Goal: Navigation & Orientation: Find specific page/section

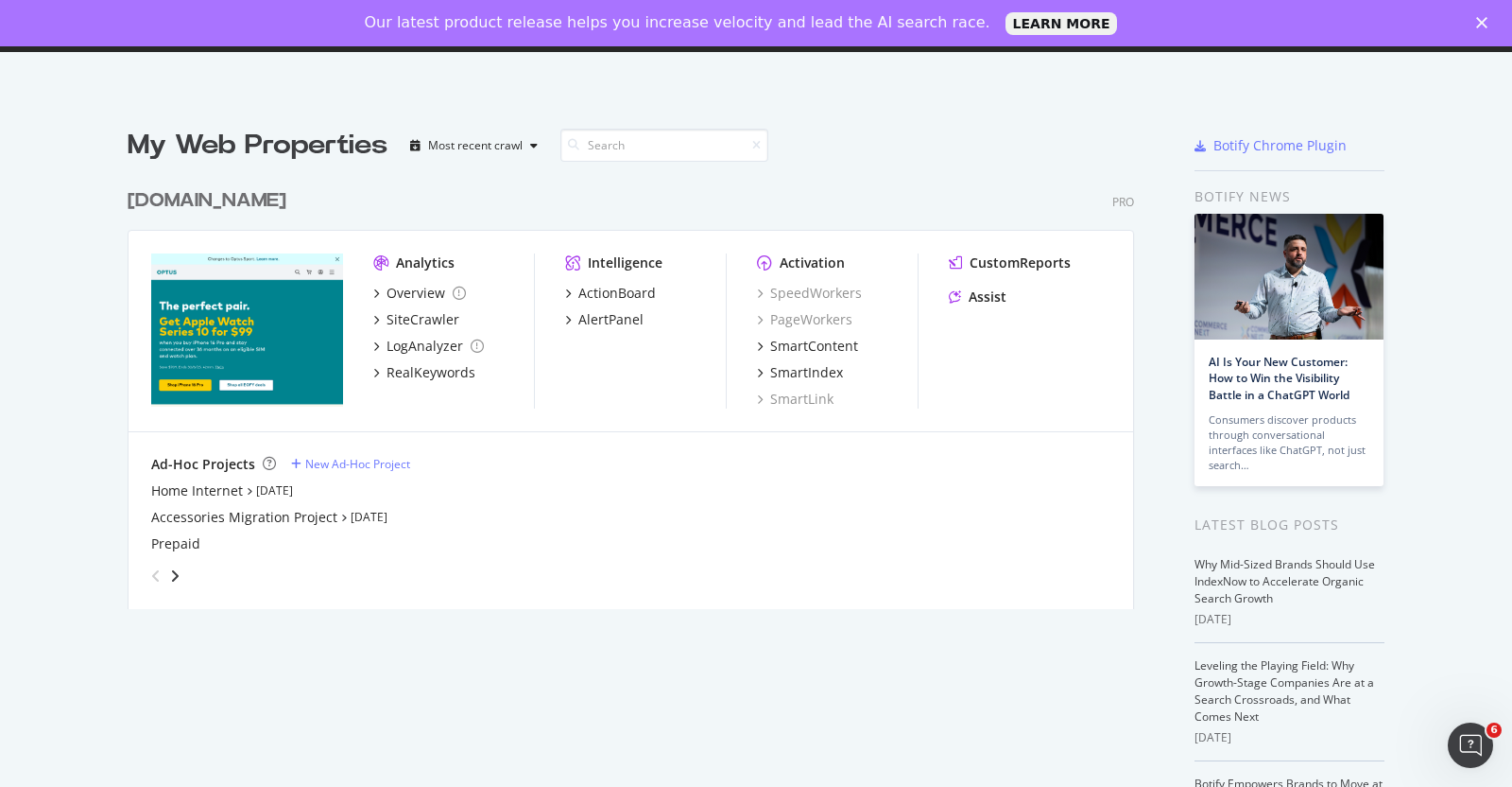
click at [1481, 22] on polygon "Close" at bounding box center [1482, 23] width 12 height 12
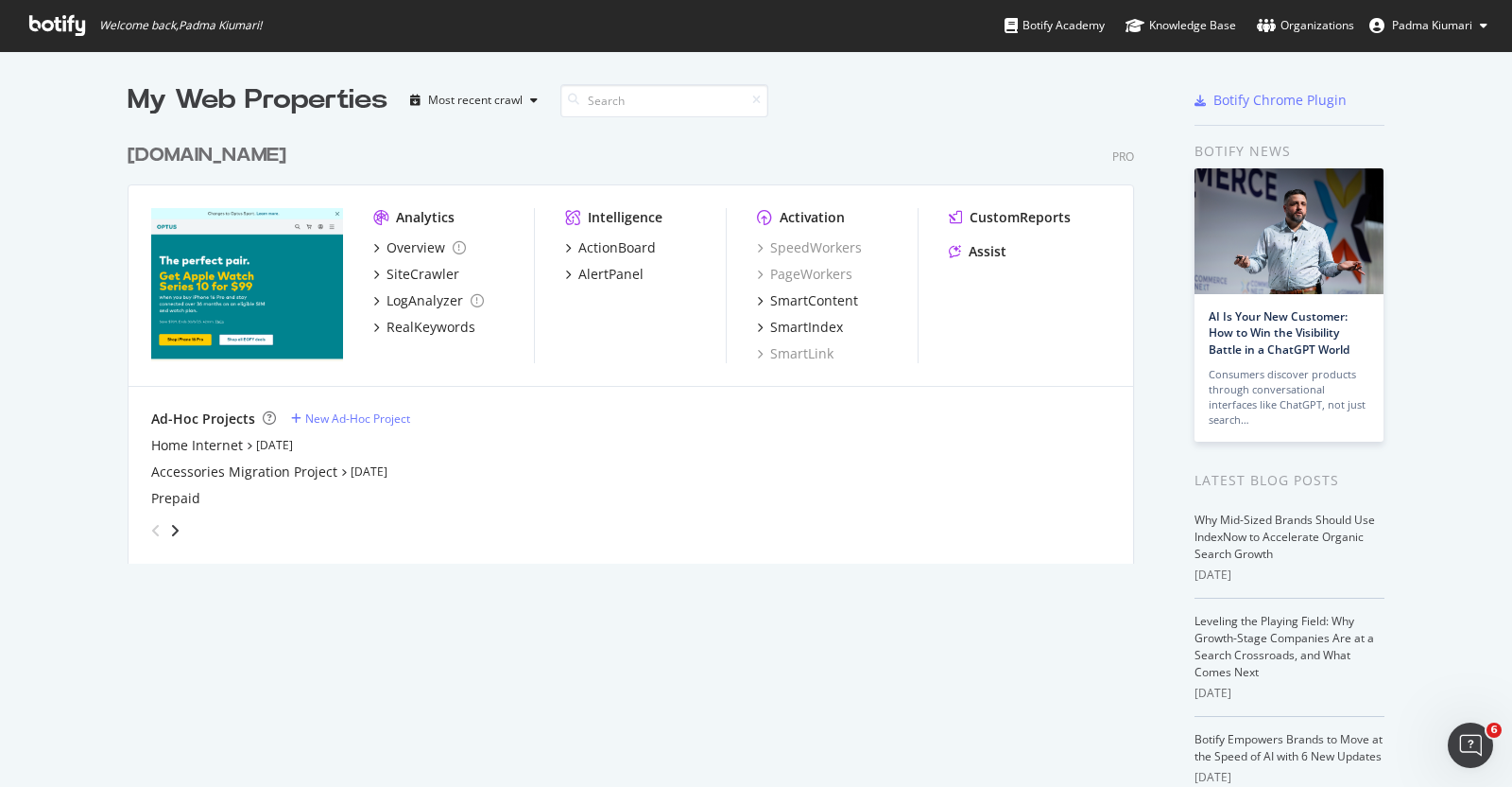
click at [1447, 30] on span "Padma Kiumari" at bounding box center [1432, 25] width 80 height 16
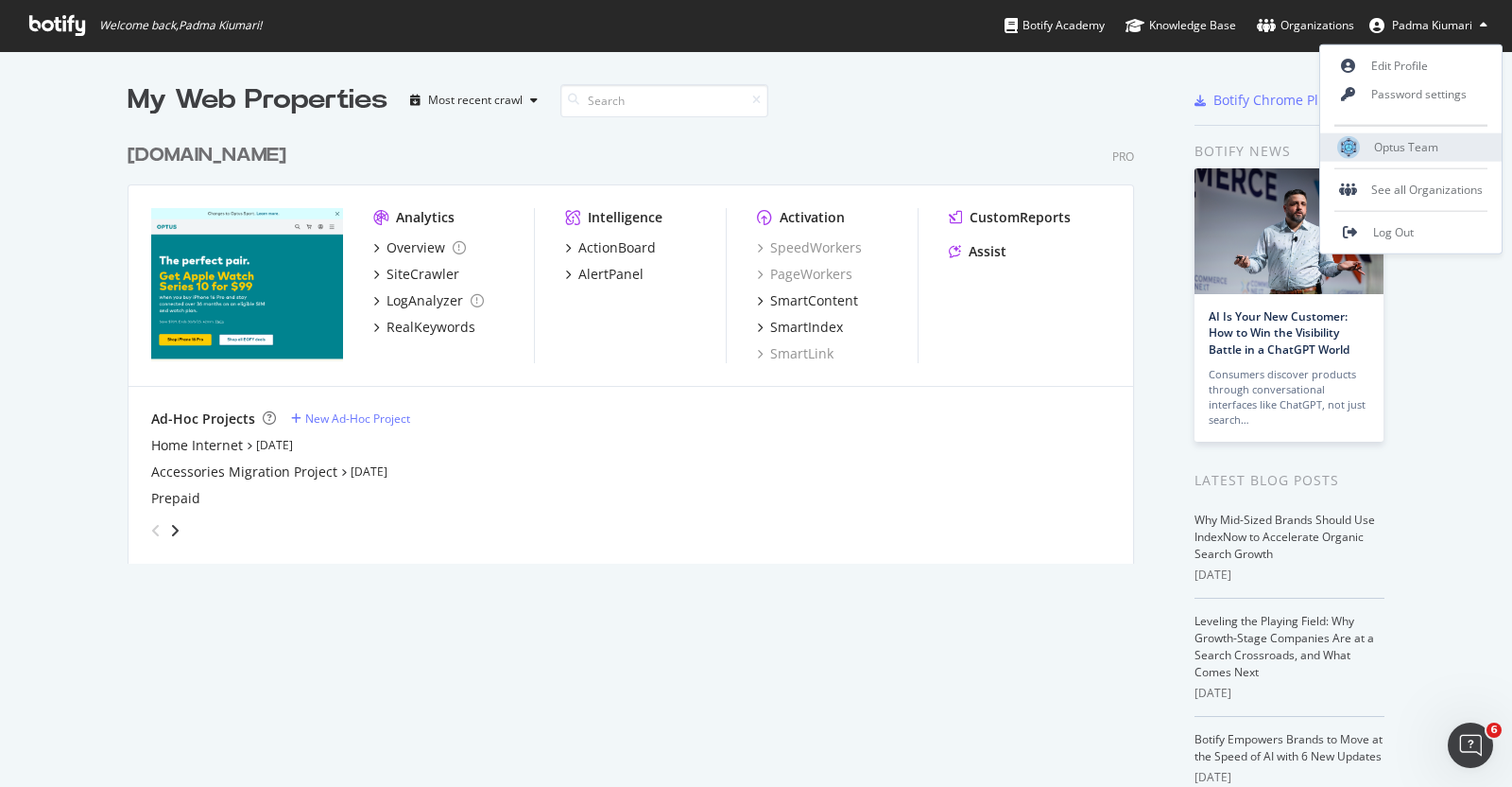
click at [1420, 148] on span "Optus Team" at bounding box center [1406, 147] width 64 height 16
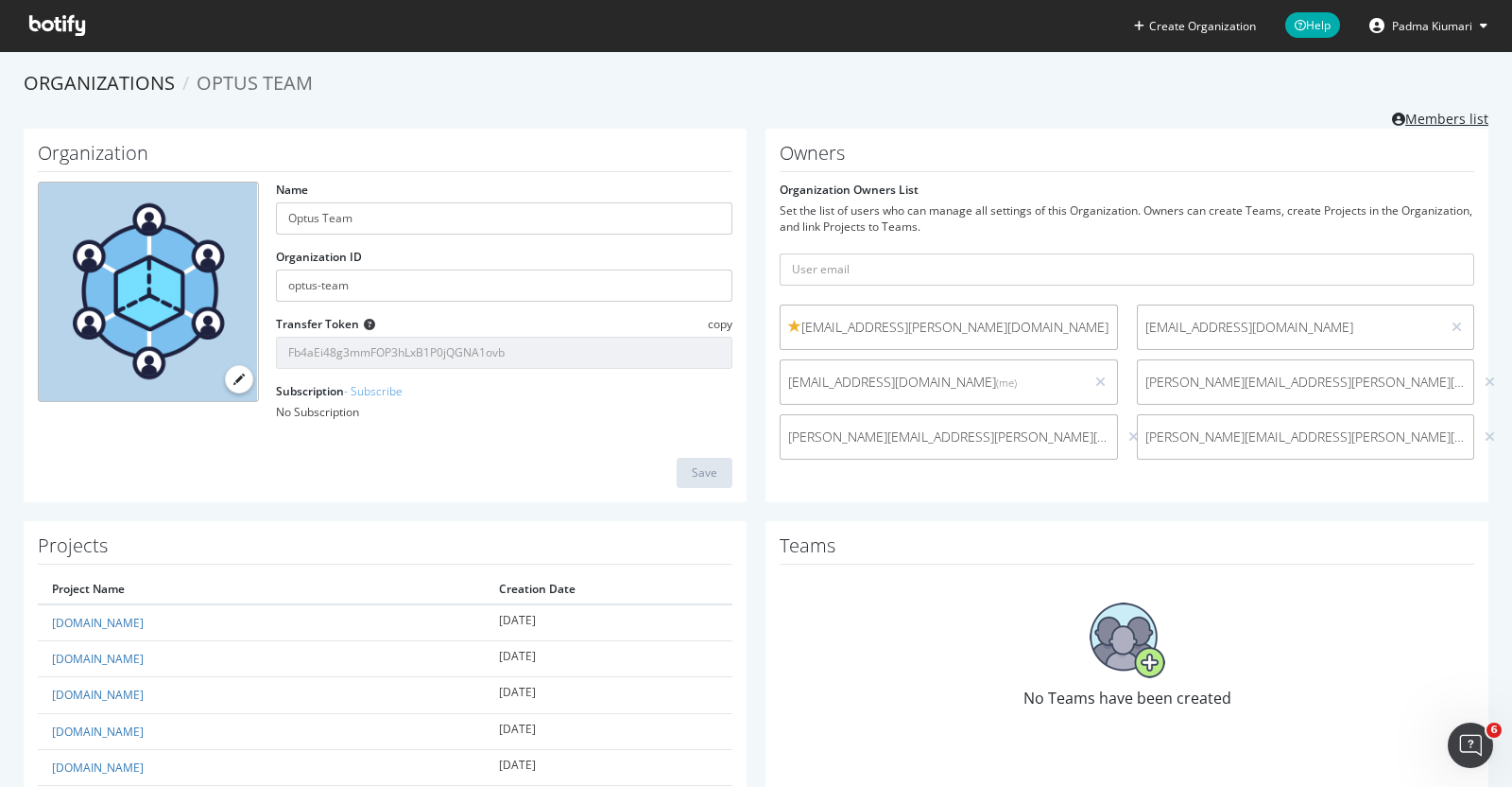
click at [1445, 117] on link "Members list" at bounding box center [1440, 116] width 96 height 23
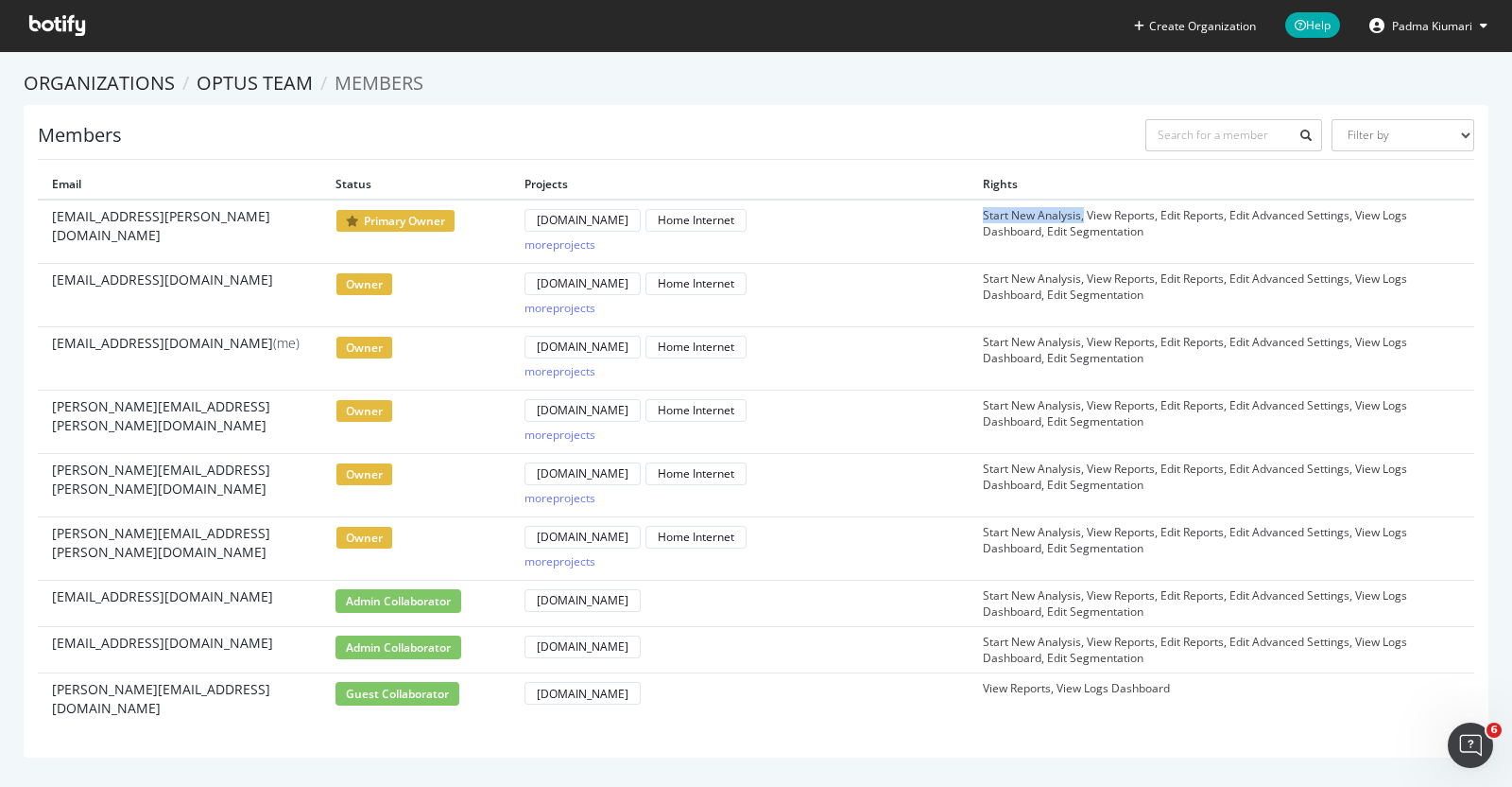
drag, startPoint x: 1074, startPoint y: 217, endPoint x: 968, endPoint y: 219, distance: 106.0
click at [969, 219] on td "Start New Analysis, View Reports, Edit Reports, Edit Advanced Settings, View Lo…" at bounding box center [1198, 232] width 459 height 64
click at [1065, 132] on div "Members Filter by Primary Owner Owner Member Admin Collaborator Guest Collabora…" at bounding box center [756, 140] width 1436 height 41
drag, startPoint x: 1220, startPoint y: 213, endPoint x: 1344, endPoint y: 212, distance: 124.0
click at [1344, 212] on td "Start New Analysis, View Reports, Edit Reports, Edit Advanced Settings, View Lo…" at bounding box center [1198, 232] width 459 height 64
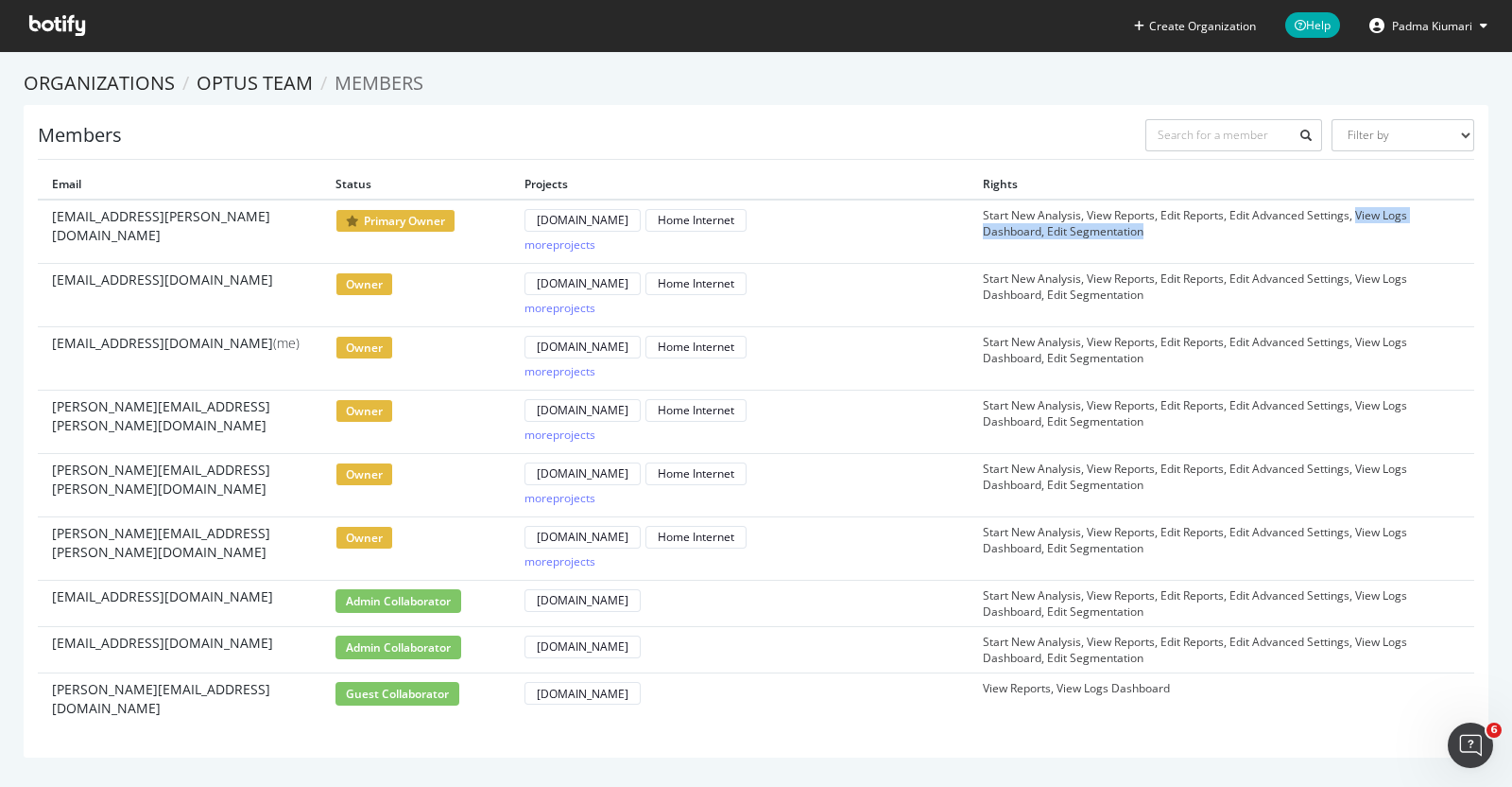
drag, startPoint x: 1348, startPoint y: 217, endPoint x: 1355, endPoint y: 229, distance: 13.9
click at [1355, 229] on td "Start New Analysis, View Reports, Edit Reports, Edit Advanced Settings, View Lo…" at bounding box center [1198, 232] width 459 height 64
click at [1078, 236] on td "Start New Analysis, View Reports, Edit Reports, Edit Advanced Settings, View Lo…" at bounding box center [1198, 232] width 459 height 64
